Goal: Task Accomplishment & Management: Complete application form

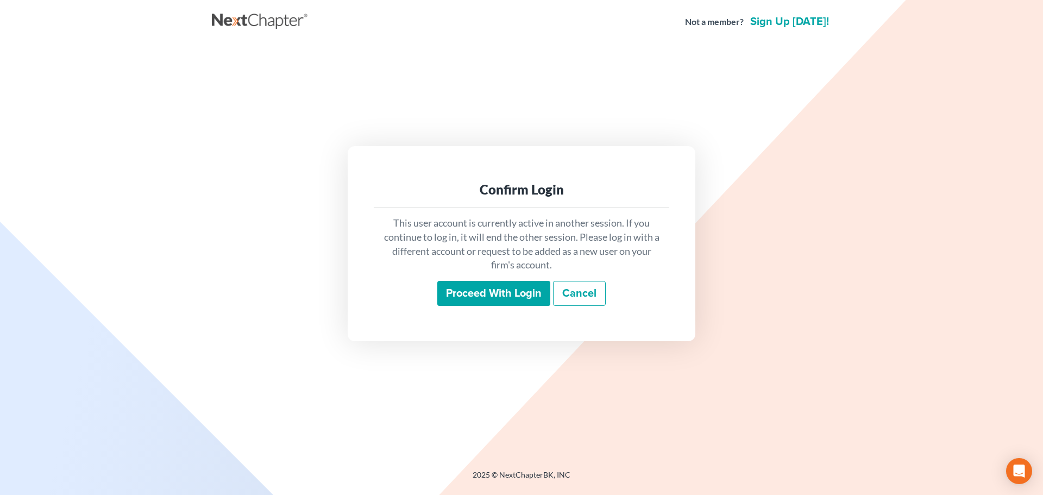
click at [458, 291] on input "Proceed with login" at bounding box center [493, 293] width 113 height 25
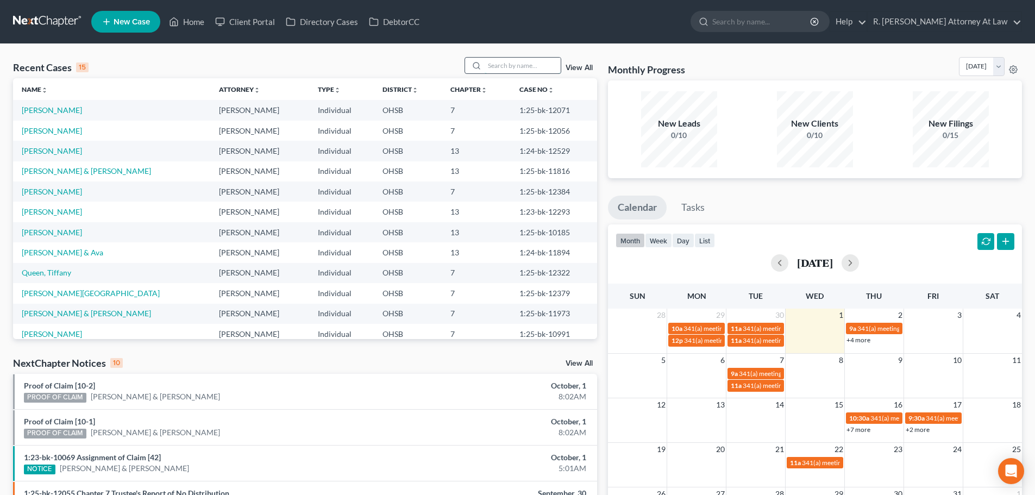
click at [510, 63] on input "search" at bounding box center [523, 66] width 76 height 16
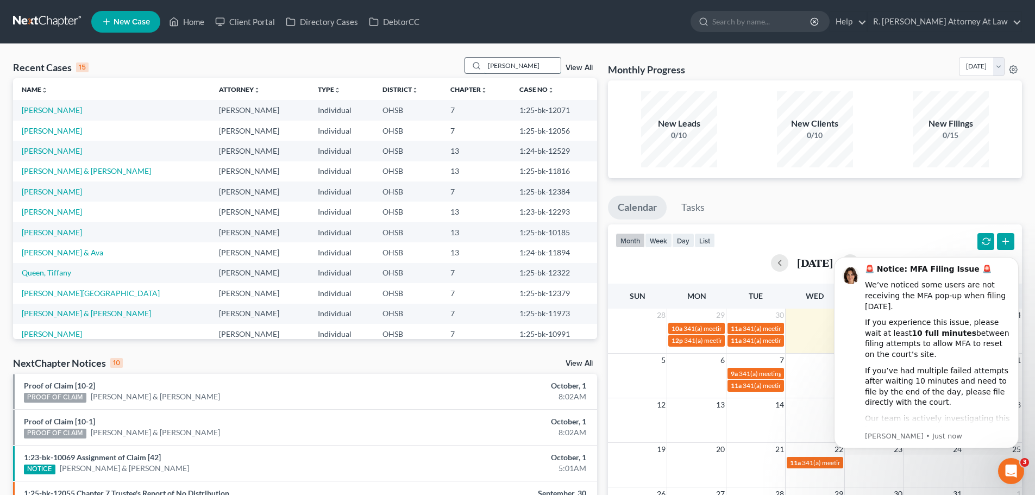
type input "[PERSON_NAME]"
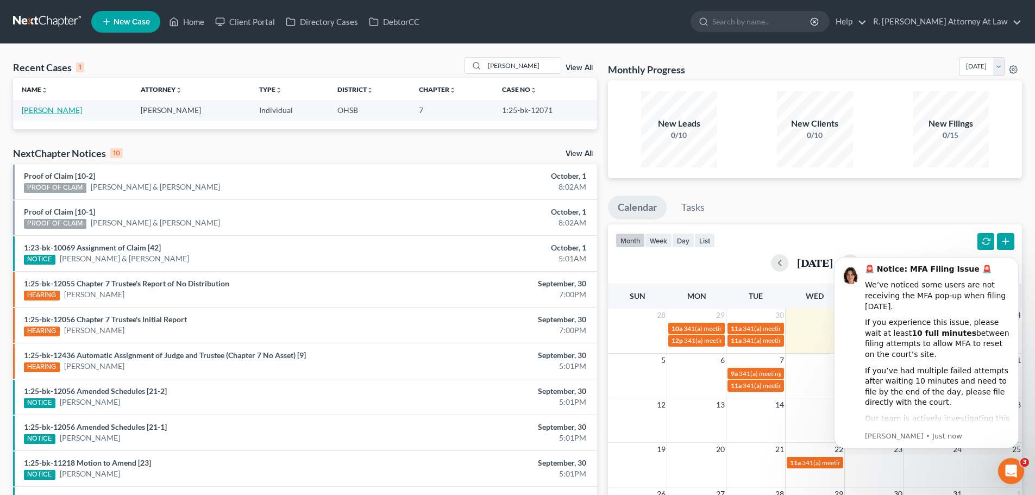
drag, startPoint x: 42, startPoint y: 110, endPoint x: 45, endPoint y: 104, distance: 6.4
click at [42, 109] on link "[PERSON_NAME]" at bounding box center [52, 109] width 60 height 9
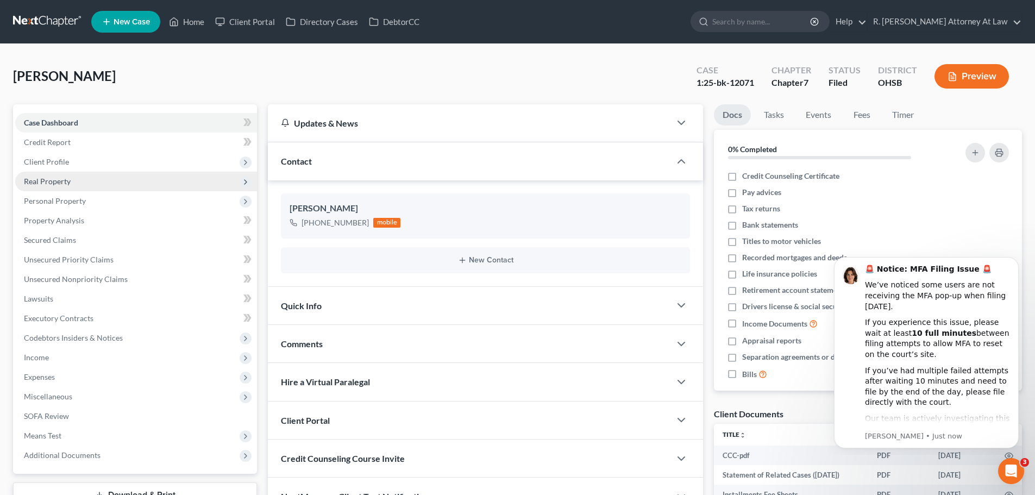
click at [41, 177] on span "Real Property" at bounding box center [47, 181] width 47 height 9
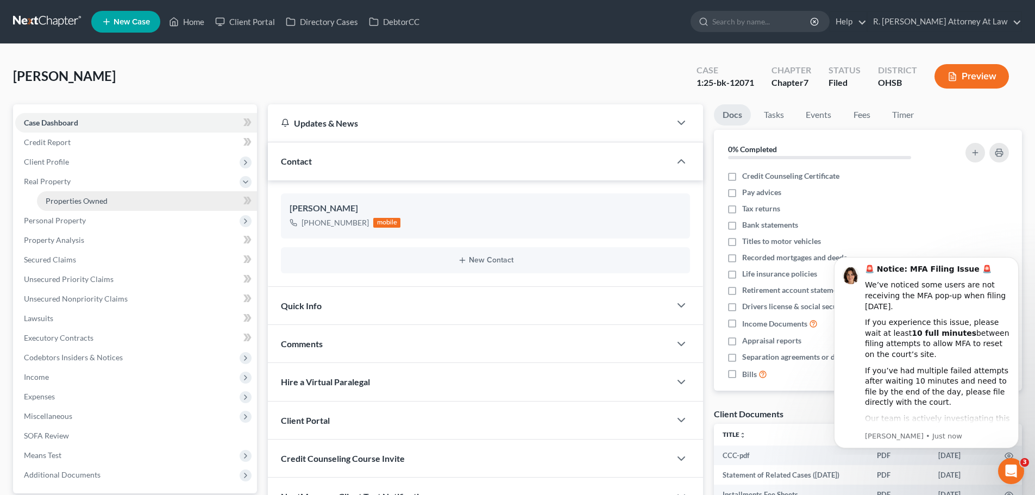
click at [56, 197] on span "Properties Owned" at bounding box center [77, 200] width 62 height 9
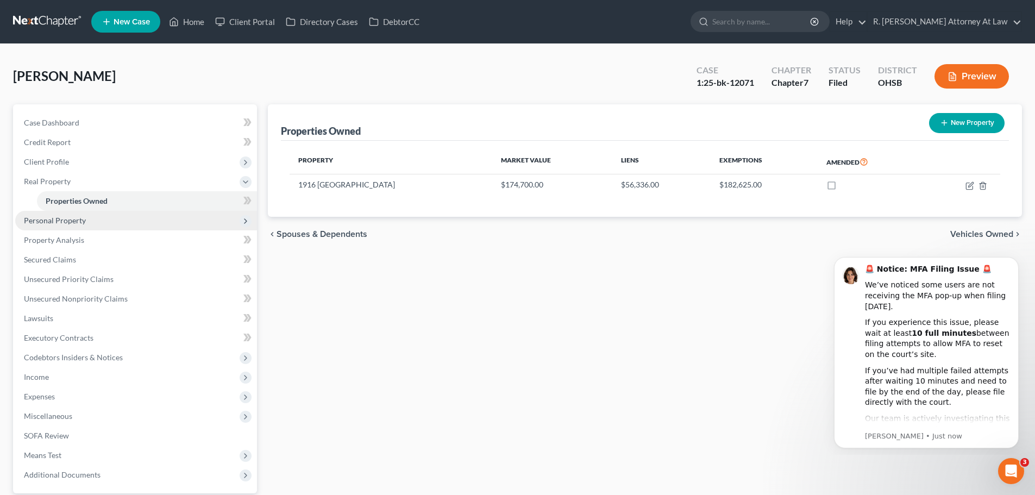
click at [47, 226] on span "Personal Property" at bounding box center [136, 221] width 242 height 20
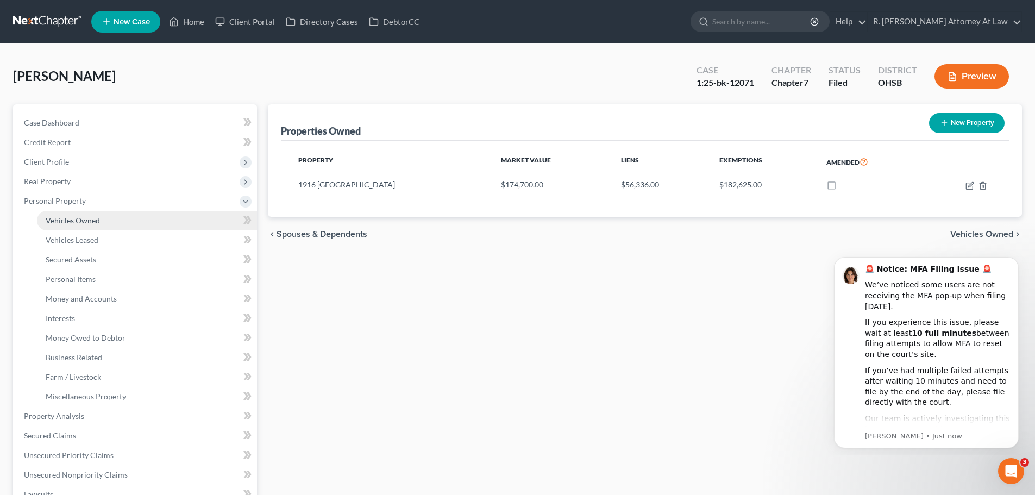
click at [54, 219] on span "Vehicles Owned" at bounding box center [73, 220] width 54 height 9
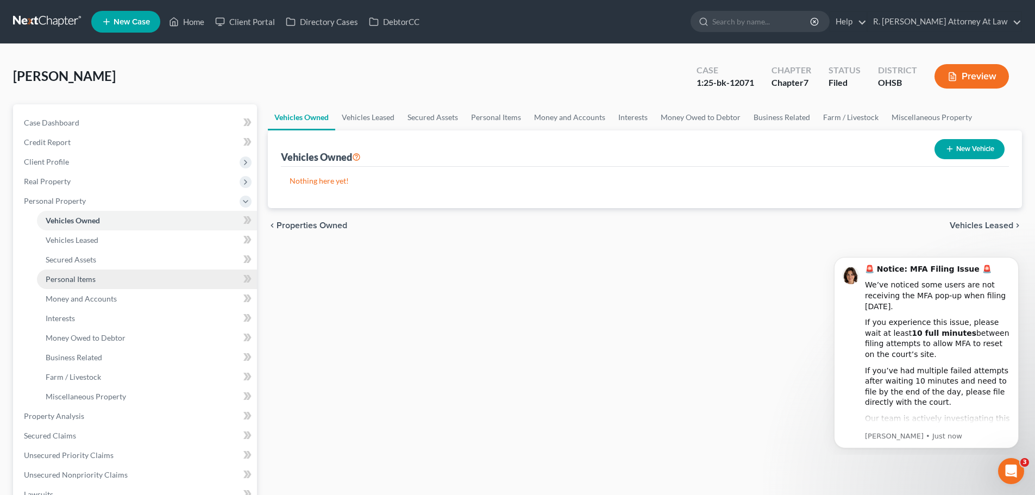
click at [60, 282] on span "Personal Items" at bounding box center [71, 278] width 50 height 9
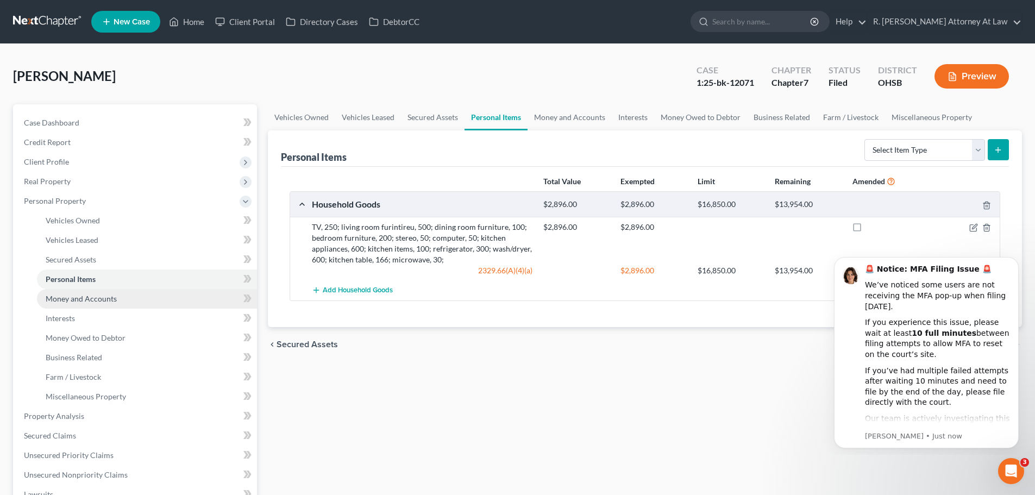
click at [65, 297] on span "Money and Accounts" at bounding box center [81, 298] width 71 height 9
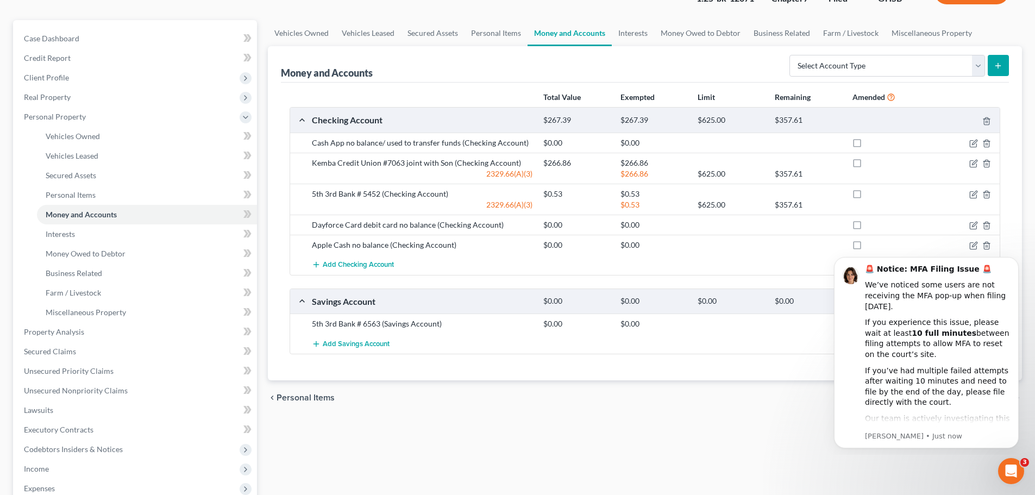
scroll to position [109, 0]
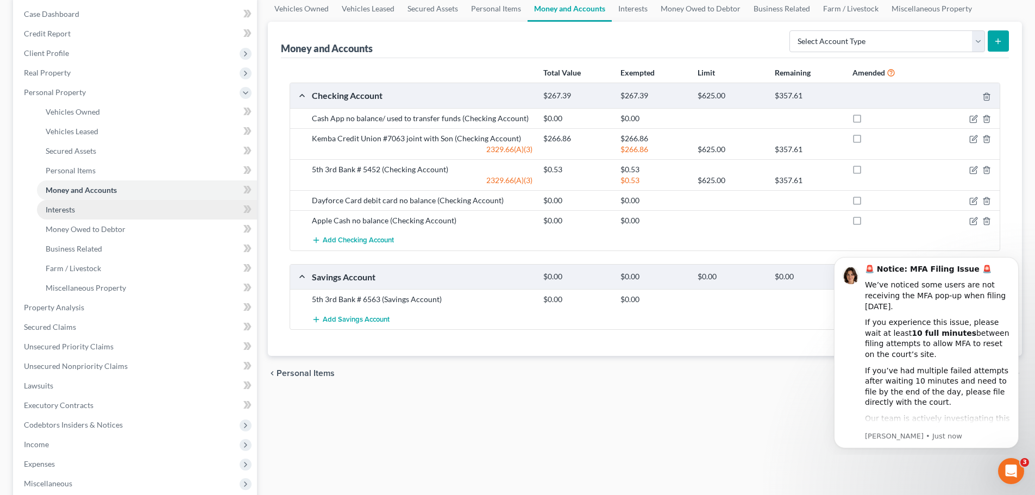
click at [63, 211] on span "Interests" at bounding box center [60, 209] width 29 height 9
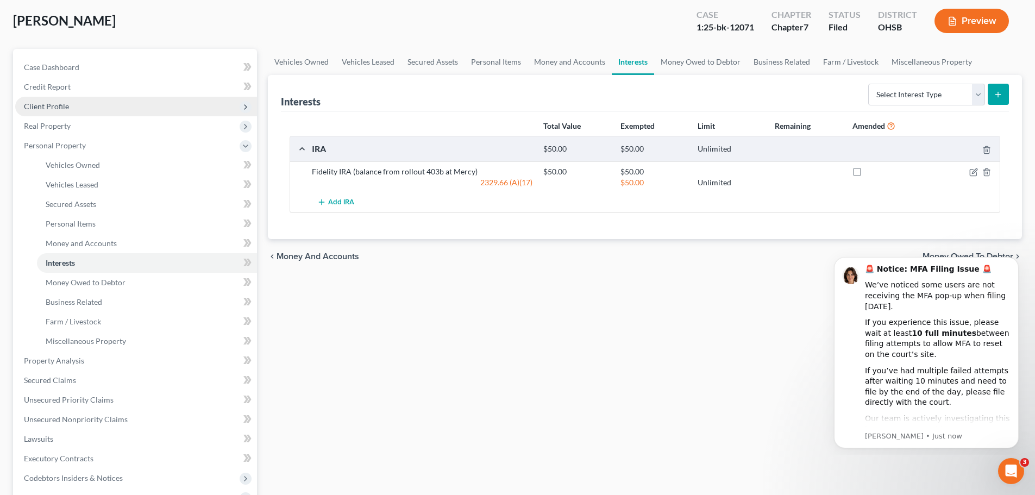
scroll to position [54, 0]
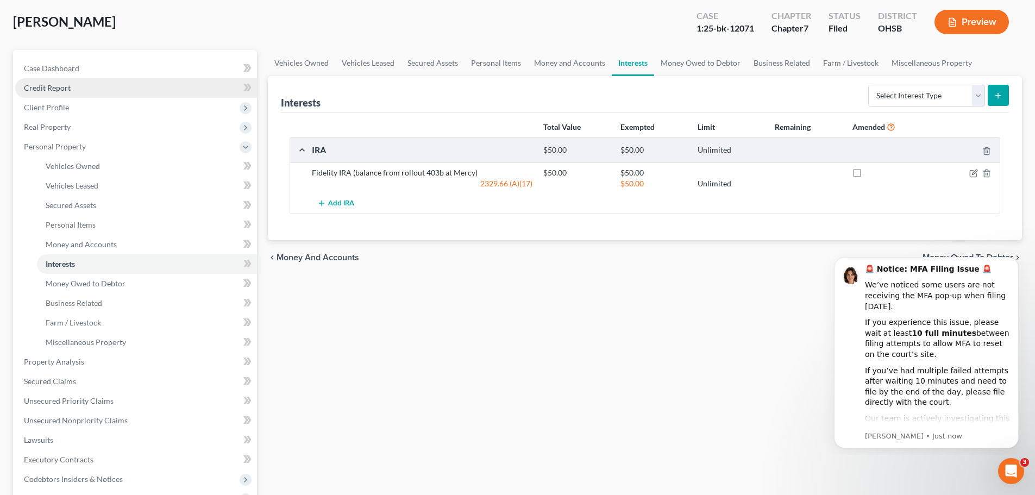
click at [47, 85] on span "Credit Report" at bounding box center [47, 87] width 47 height 9
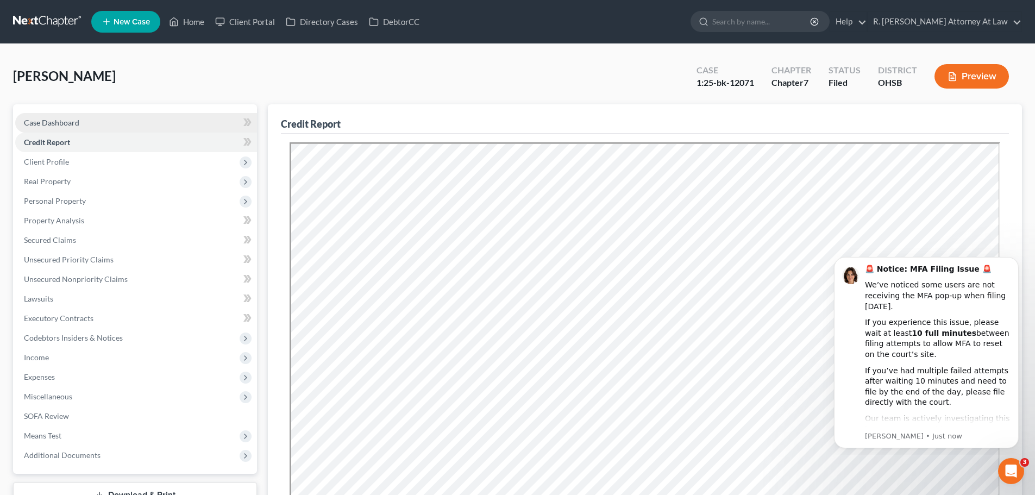
click at [42, 119] on span "Case Dashboard" at bounding box center [51, 122] width 55 height 9
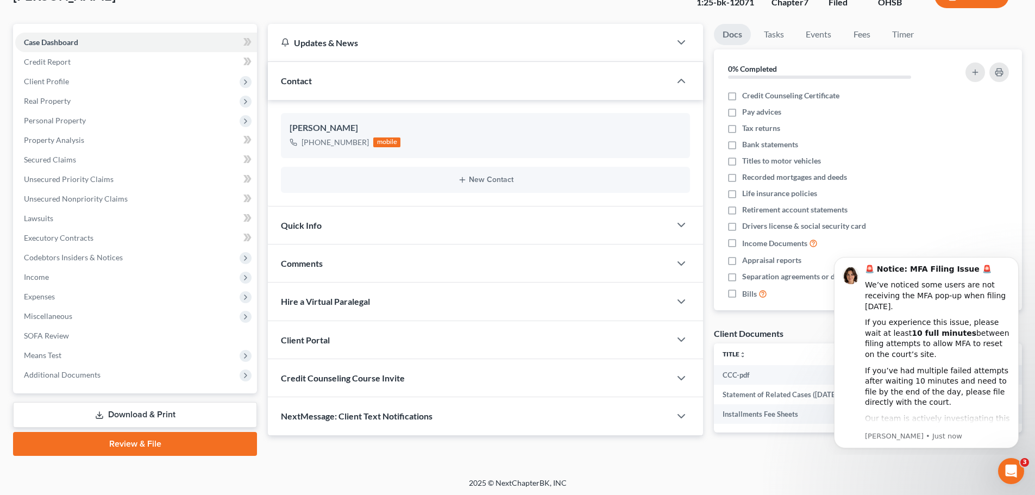
scroll to position [83, 0]
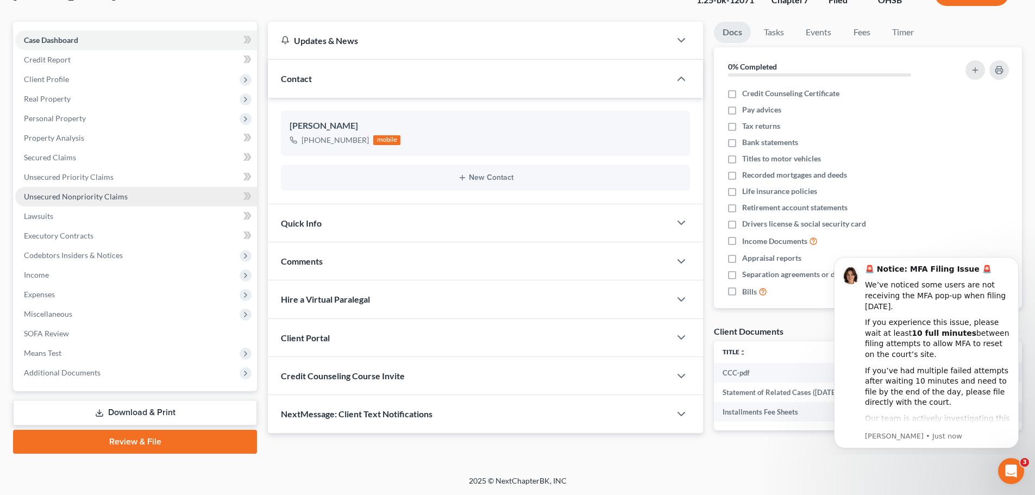
click at [38, 193] on span "Unsecured Nonpriority Claims" at bounding box center [76, 196] width 104 height 9
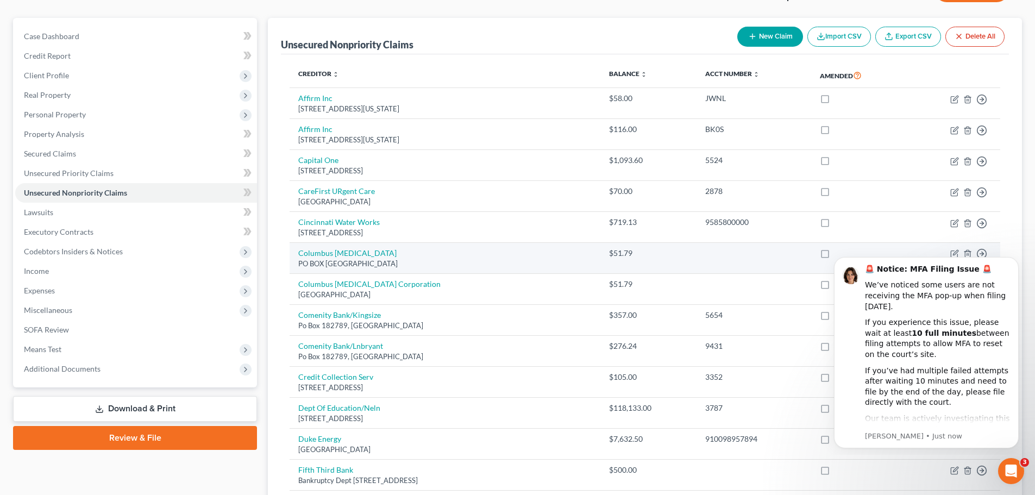
scroll to position [56, 0]
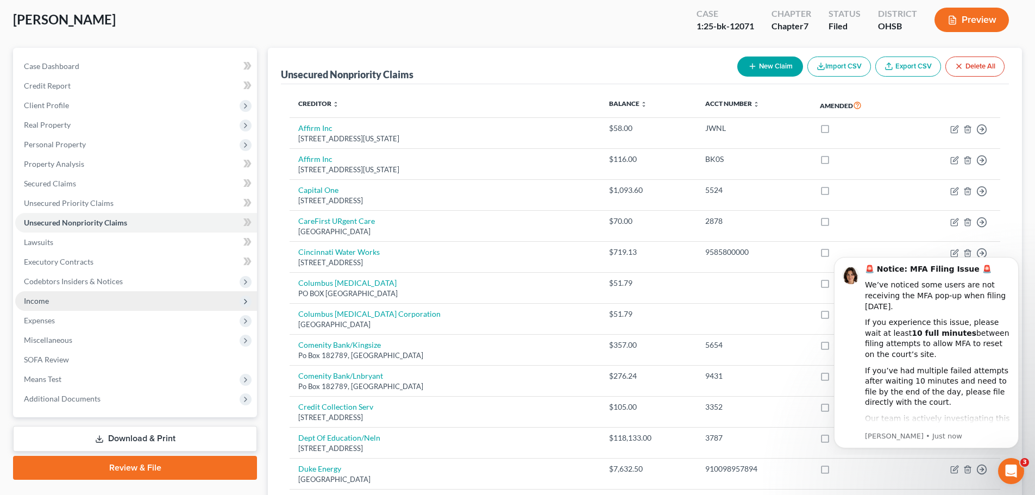
click at [36, 299] on span "Income" at bounding box center [36, 300] width 25 height 9
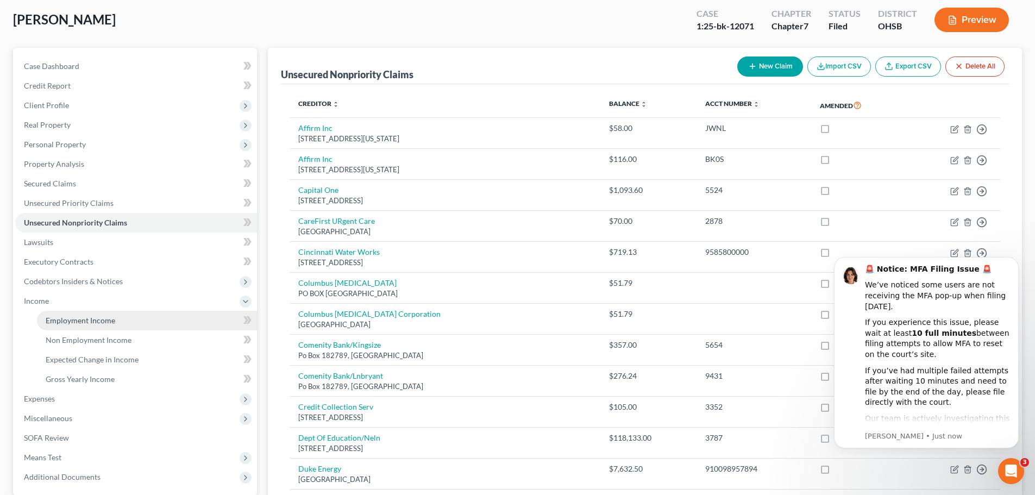
click at [55, 321] on span "Employment Income" at bounding box center [81, 320] width 70 height 9
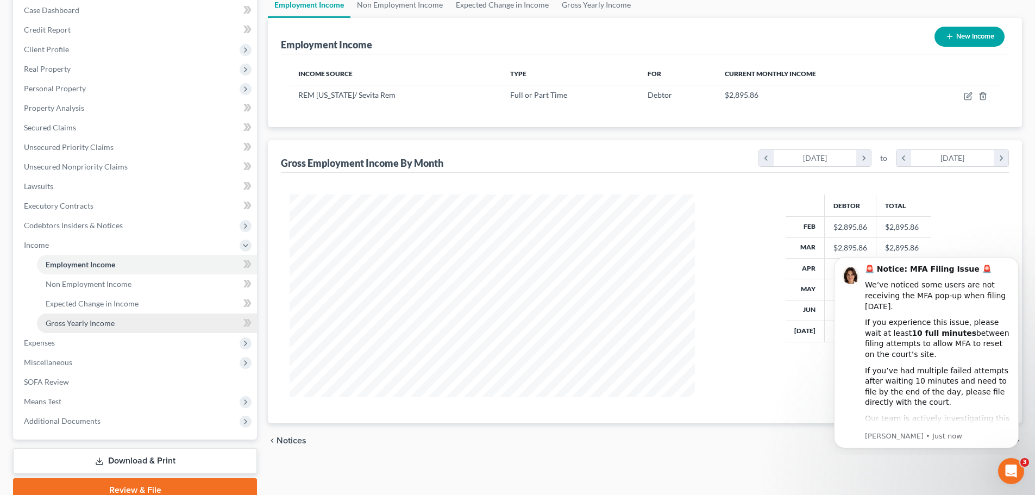
scroll to position [161, 0]
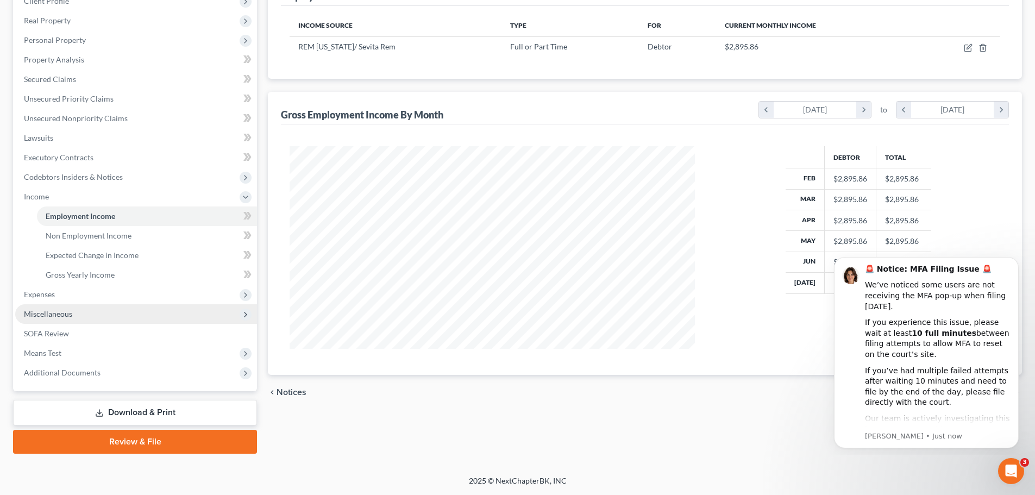
click at [49, 311] on span "Miscellaneous" at bounding box center [48, 313] width 48 height 9
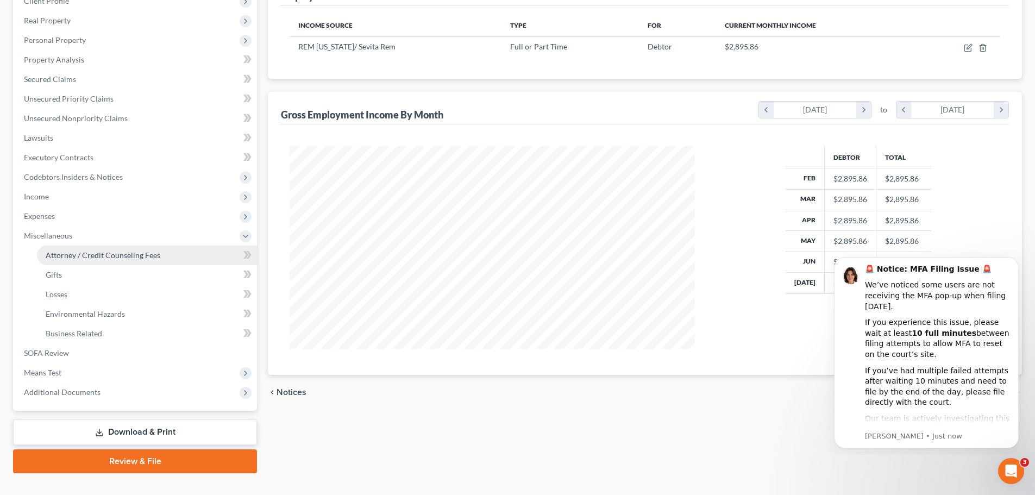
click at [57, 257] on span "Attorney / Credit Counseling Fees" at bounding box center [103, 254] width 115 height 9
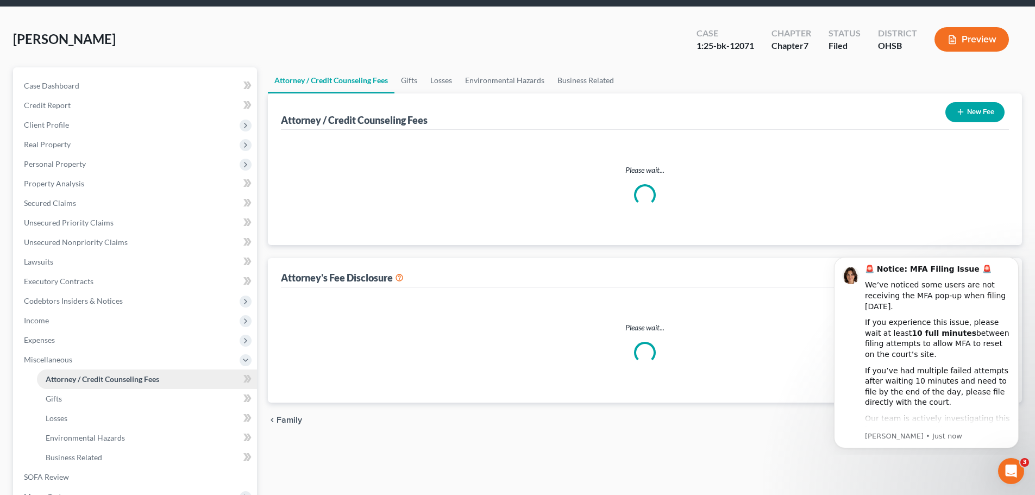
scroll to position [4, 0]
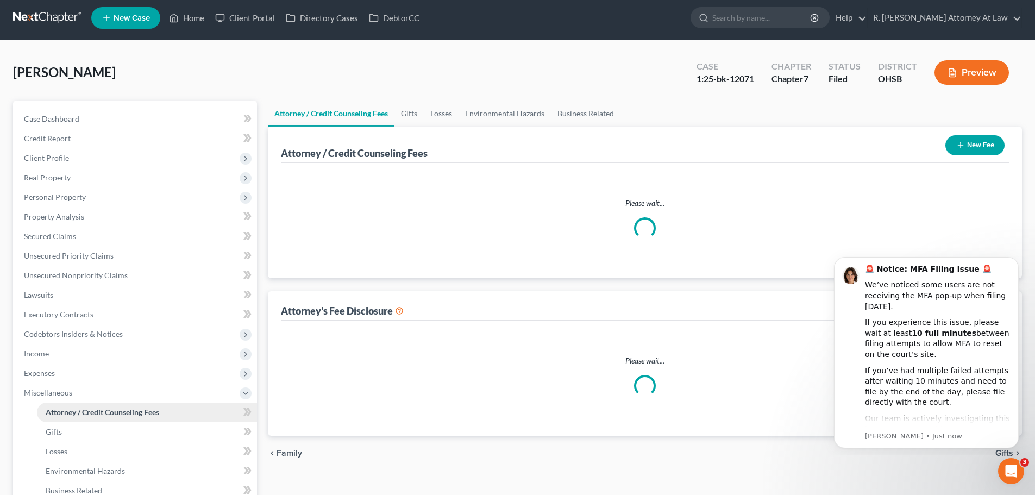
select select "1"
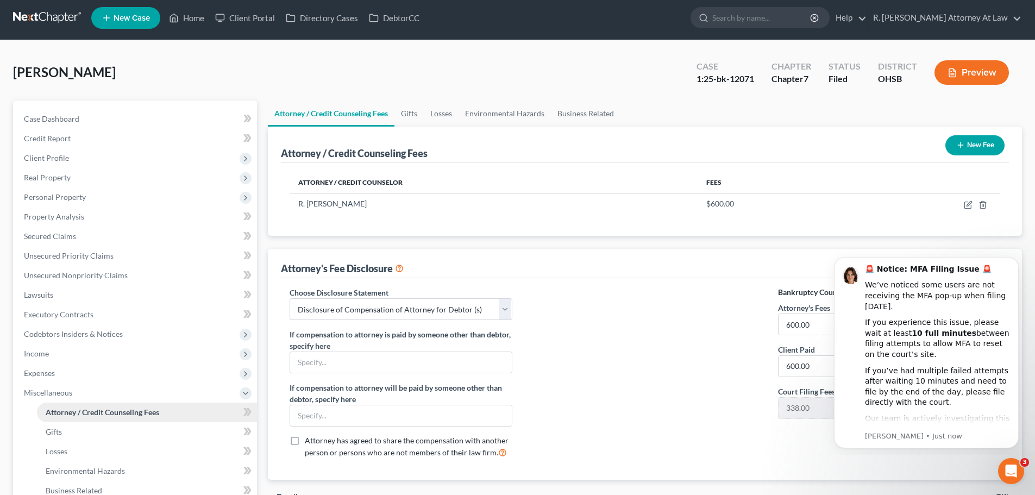
scroll to position [0, 0]
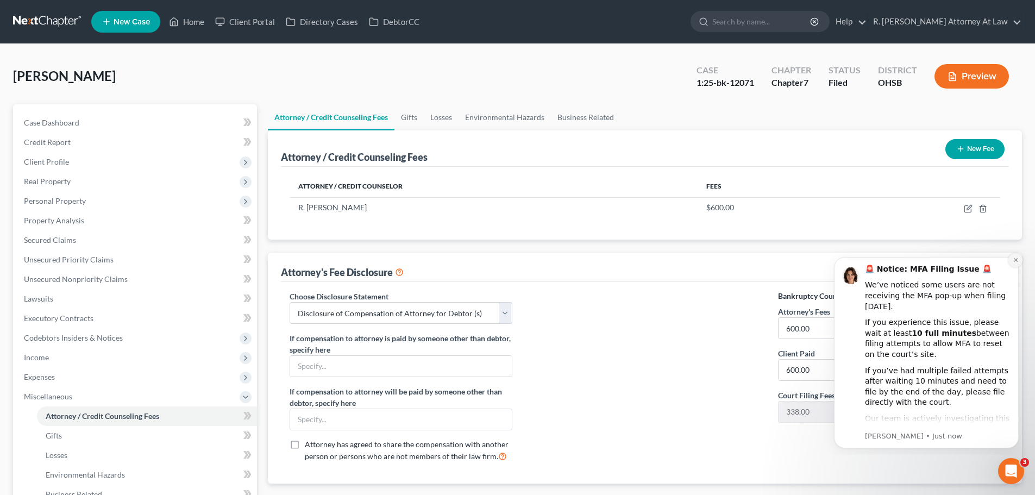
click at [1013, 260] on icon "Dismiss notification" at bounding box center [1016, 260] width 6 height 6
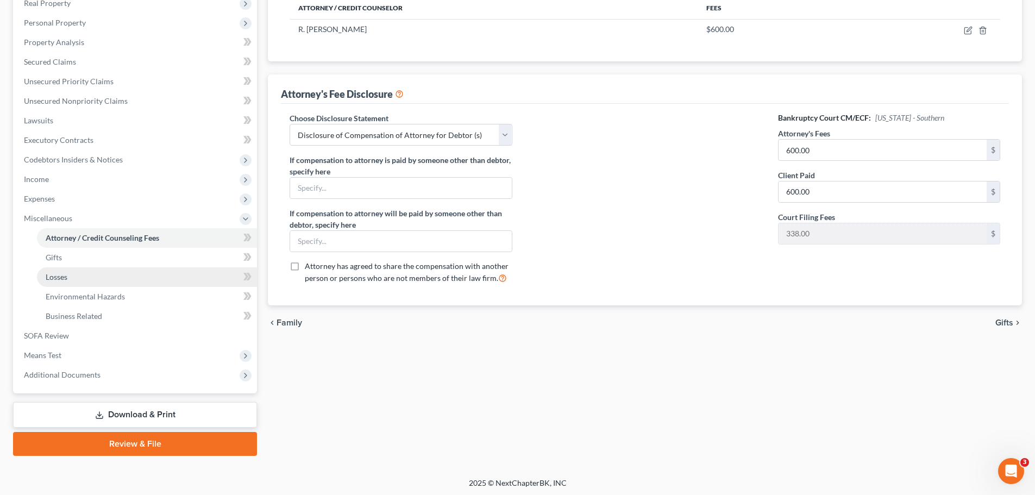
scroll to position [180, 0]
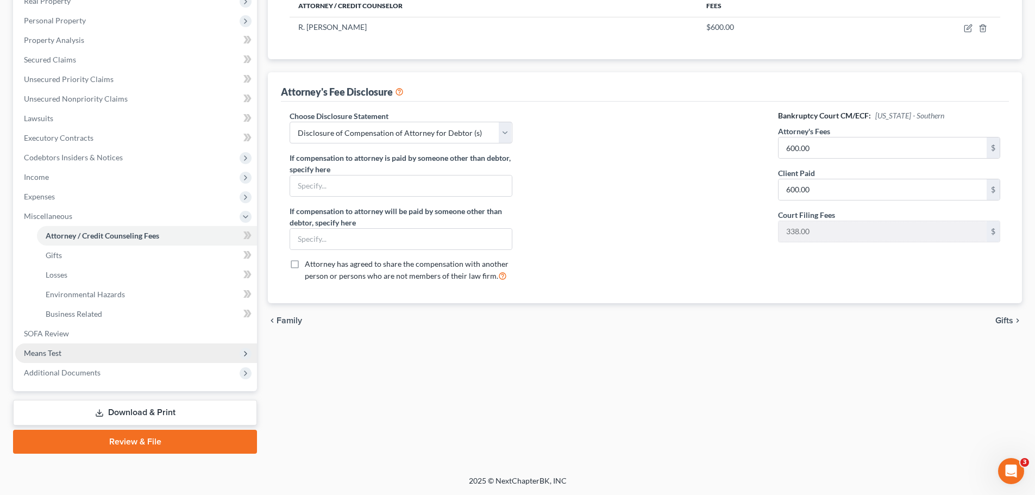
click at [55, 350] on span "Means Test" at bounding box center [42, 352] width 37 height 9
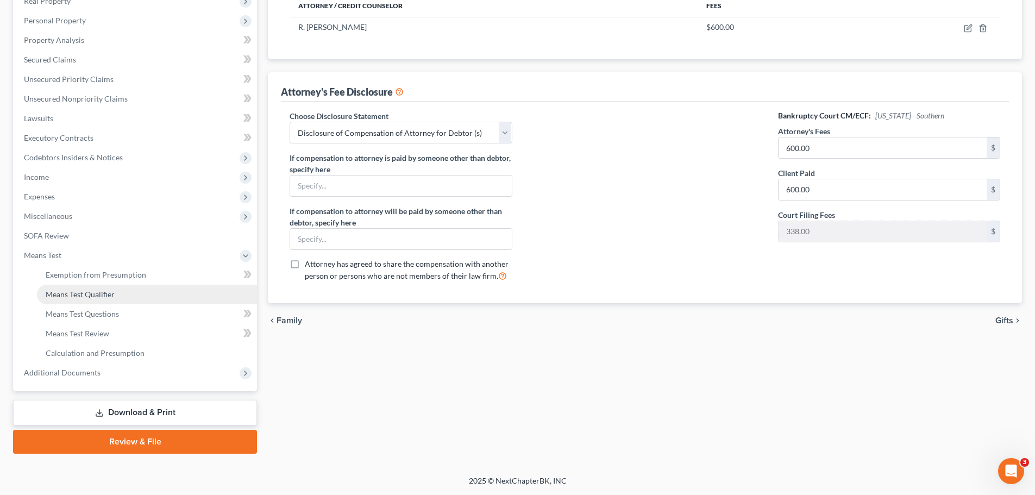
click at [62, 291] on span "Means Test Qualifier" at bounding box center [80, 294] width 69 height 9
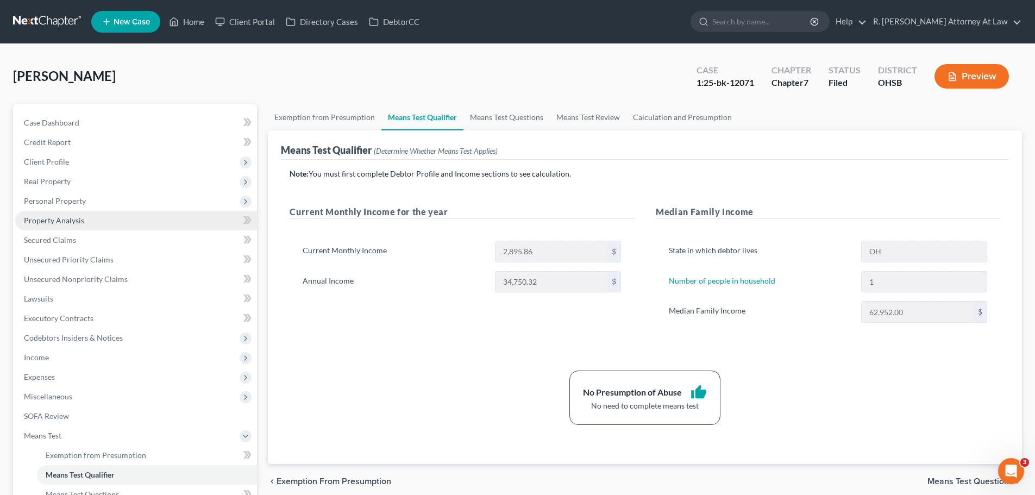
click at [30, 218] on span "Property Analysis" at bounding box center [54, 220] width 60 height 9
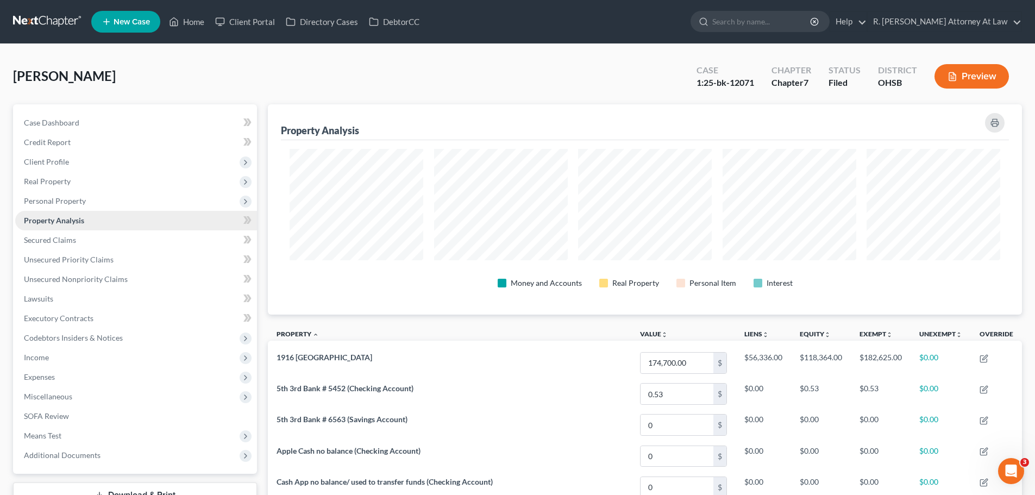
scroll to position [210, 754]
